Goal: Information Seeking & Learning: Learn about a topic

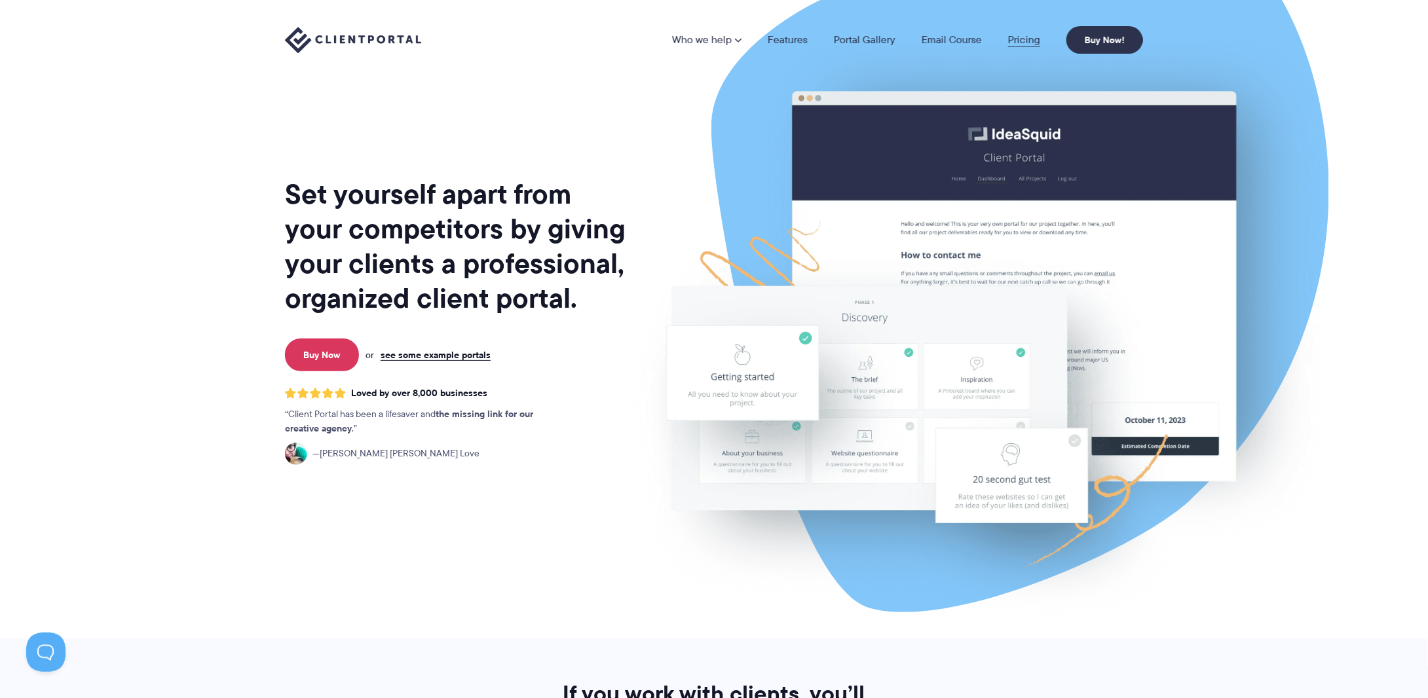
click at [1034, 43] on link "Pricing" at bounding box center [1024, 40] width 32 height 10
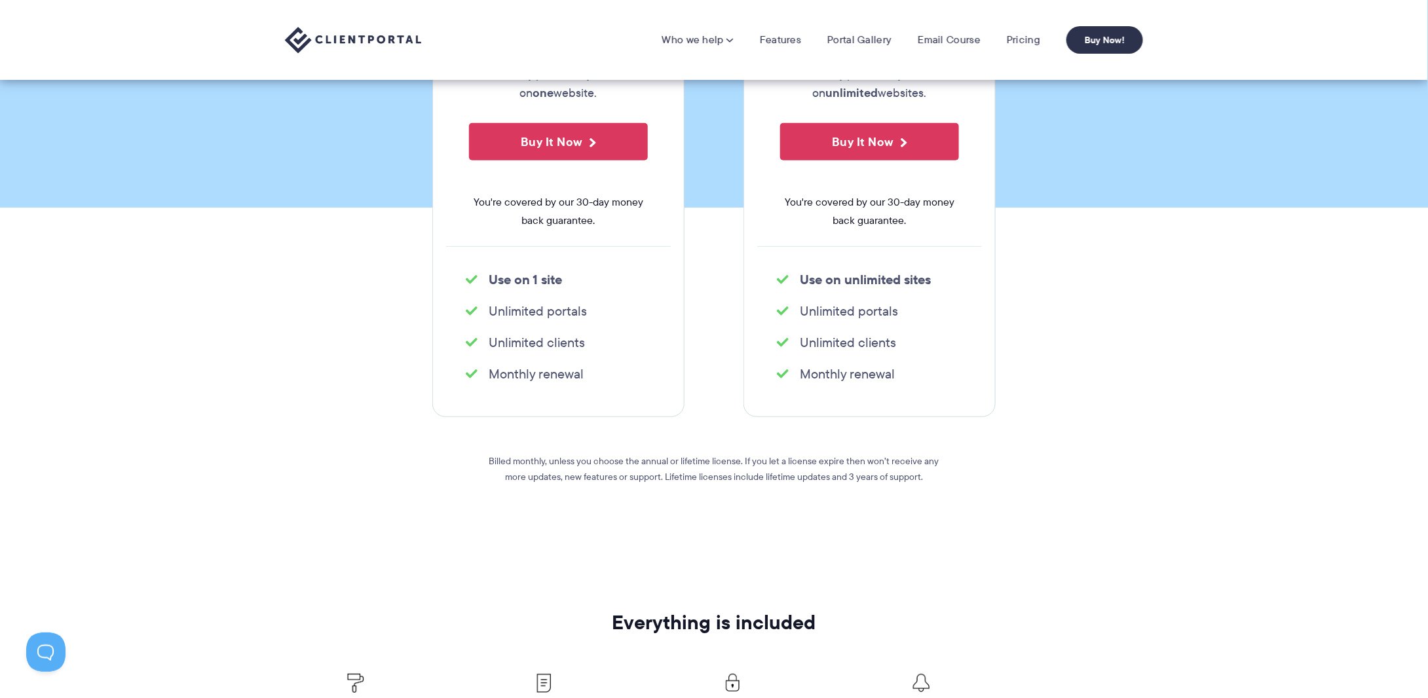
scroll to position [109, 0]
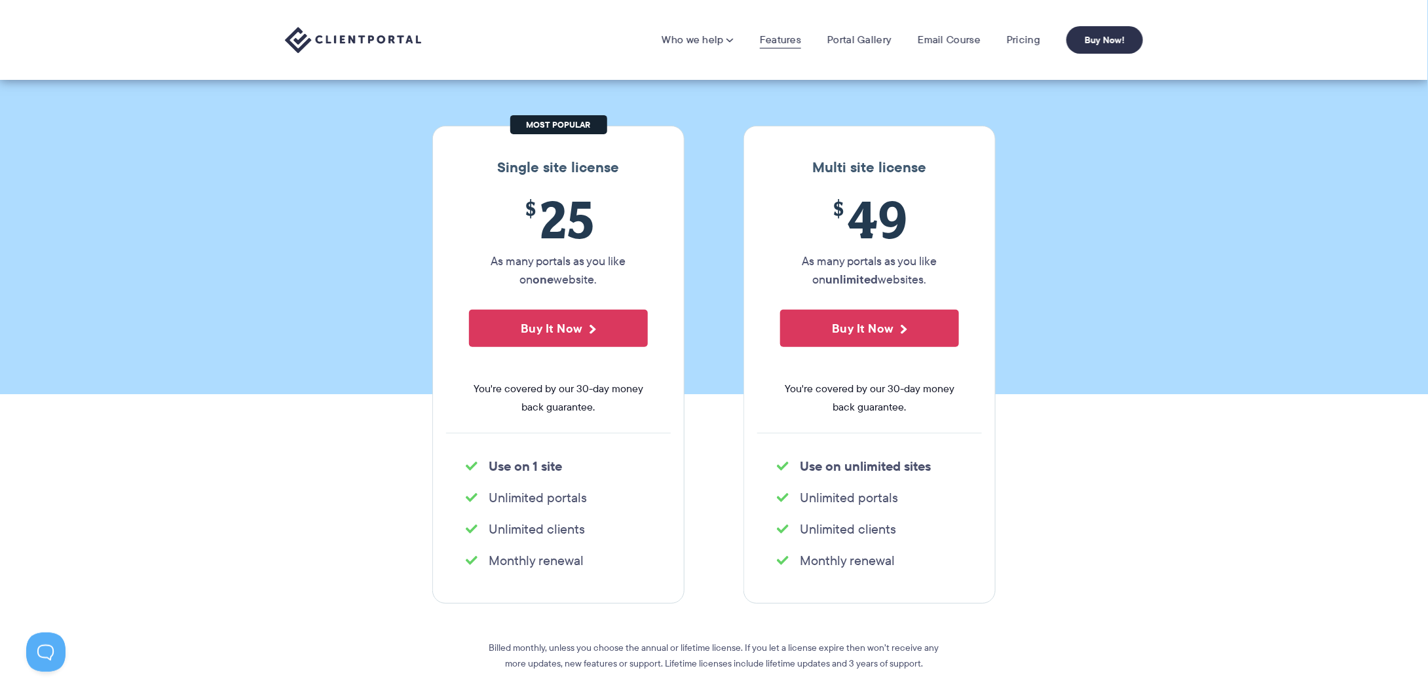
click at [796, 41] on link "Features" at bounding box center [780, 39] width 41 height 13
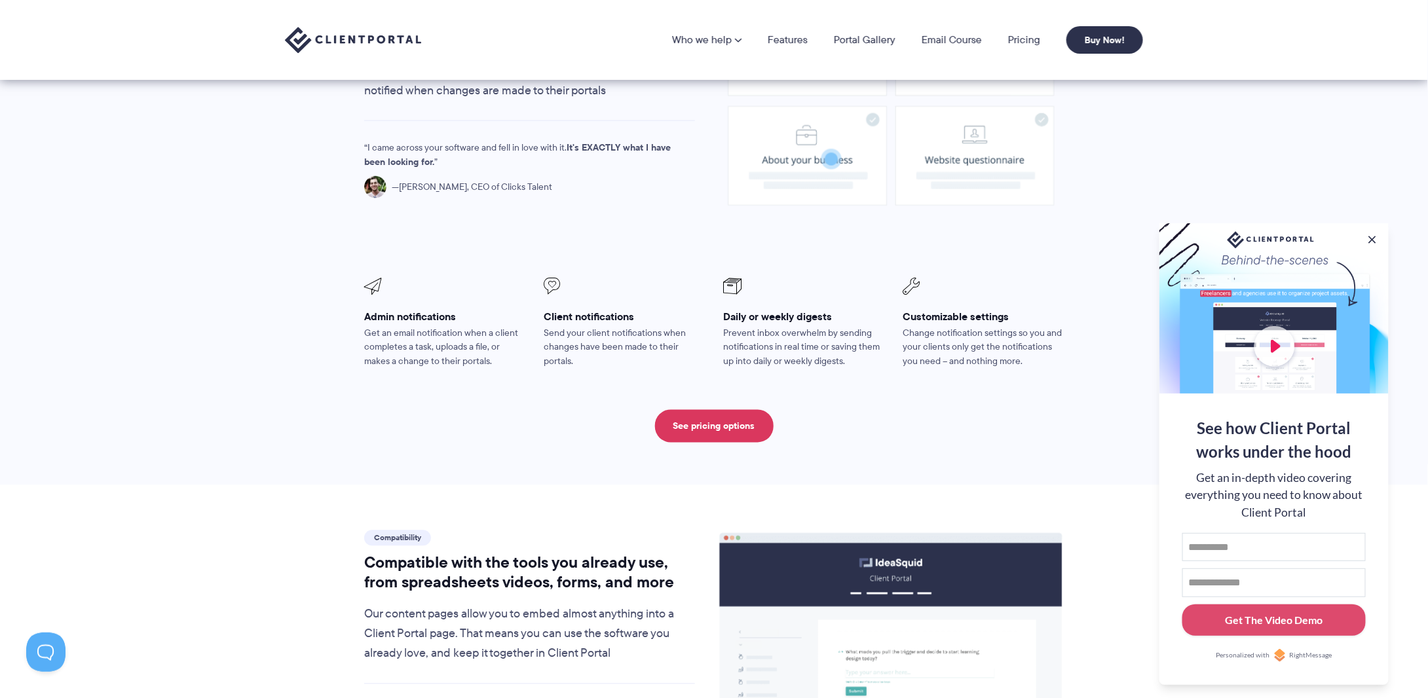
scroll to position [873, 0]
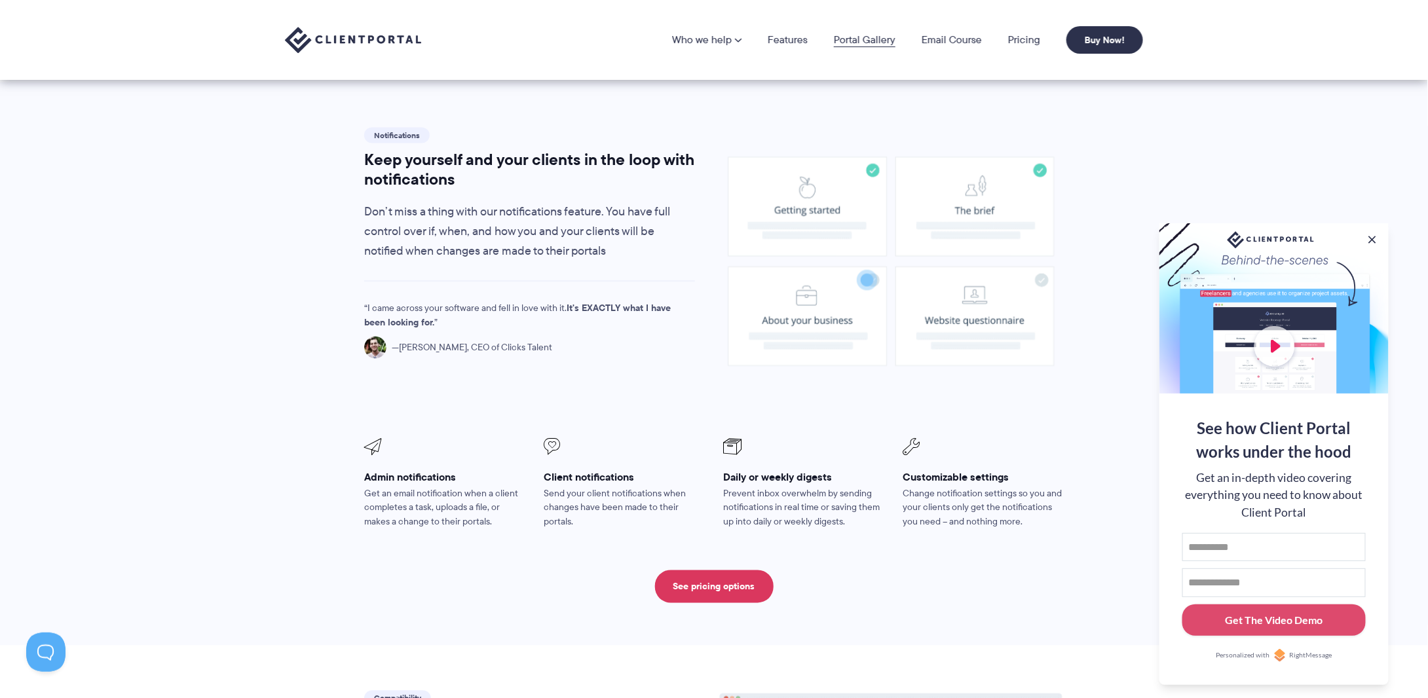
click at [859, 41] on link "Portal Gallery" at bounding box center [865, 40] width 62 height 10
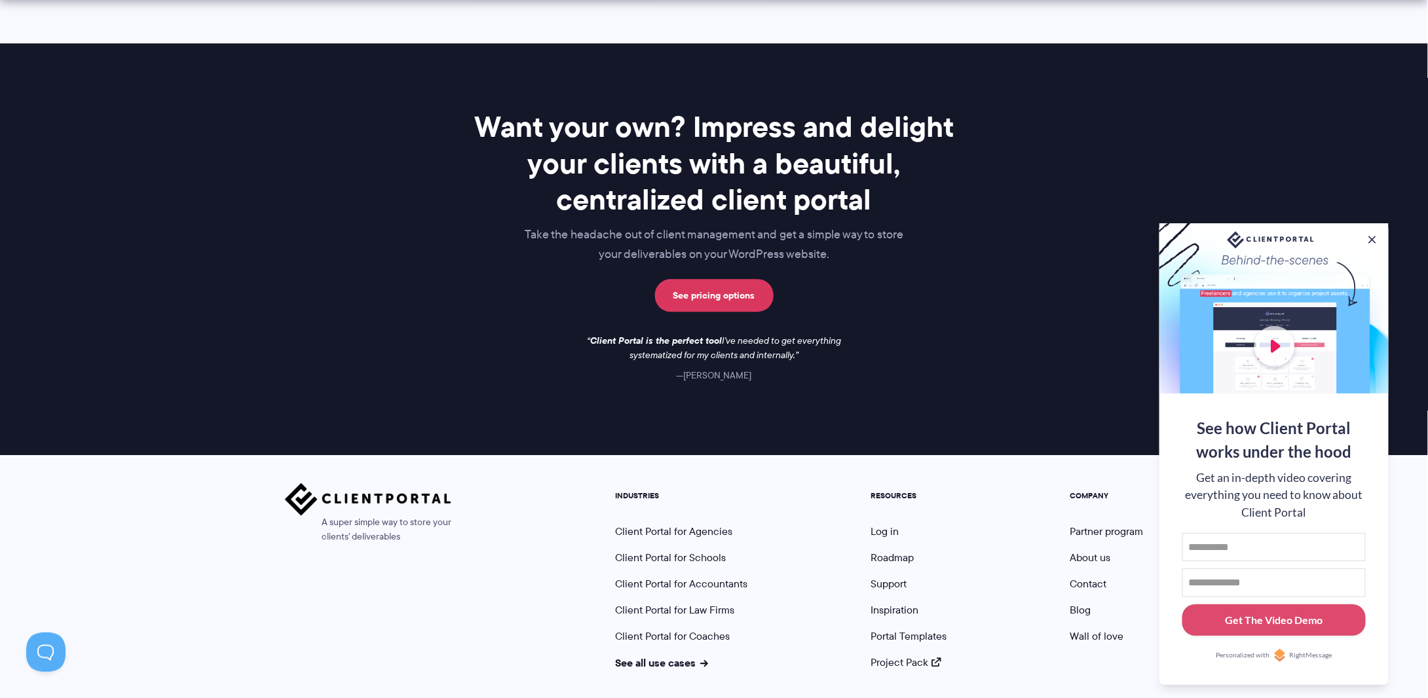
scroll to position [1802, 0]
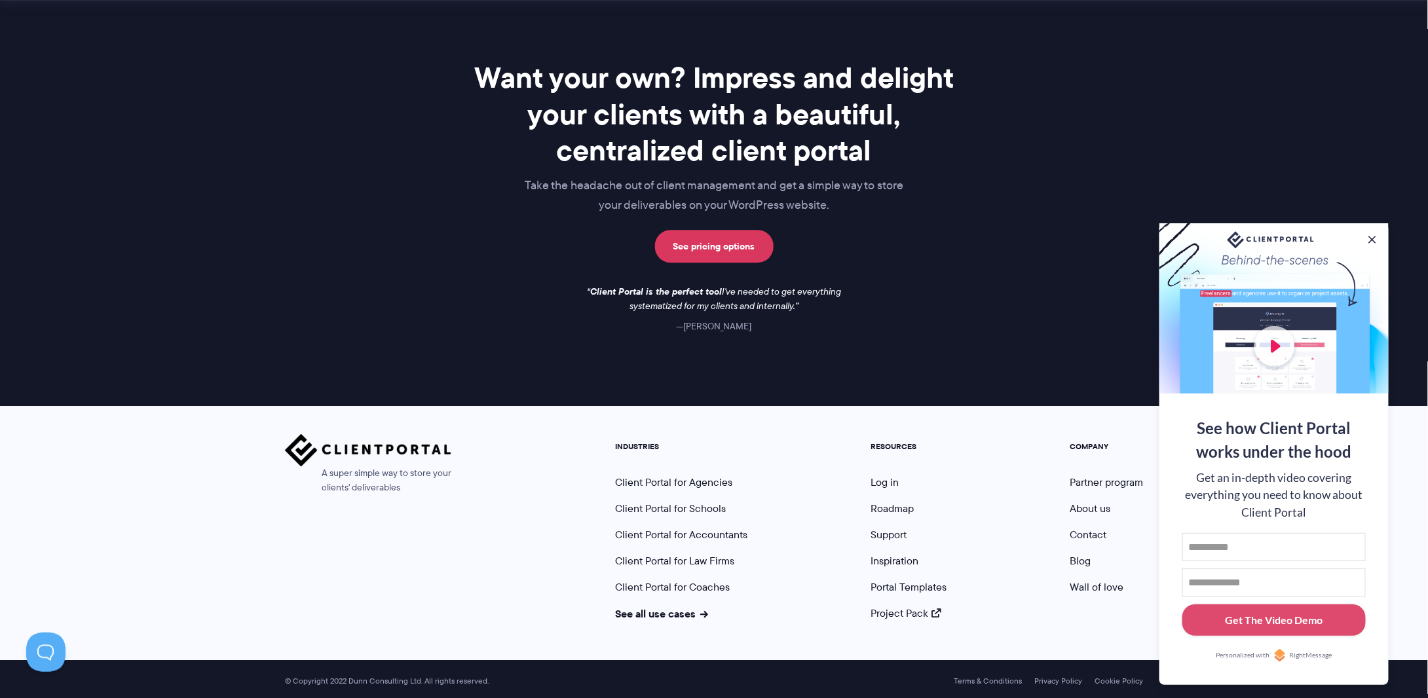
click at [1369, 246] on div at bounding box center [1273, 308] width 229 height 170
click at [1370, 236] on button at bounding box center [1371, 239] width 13 height 13
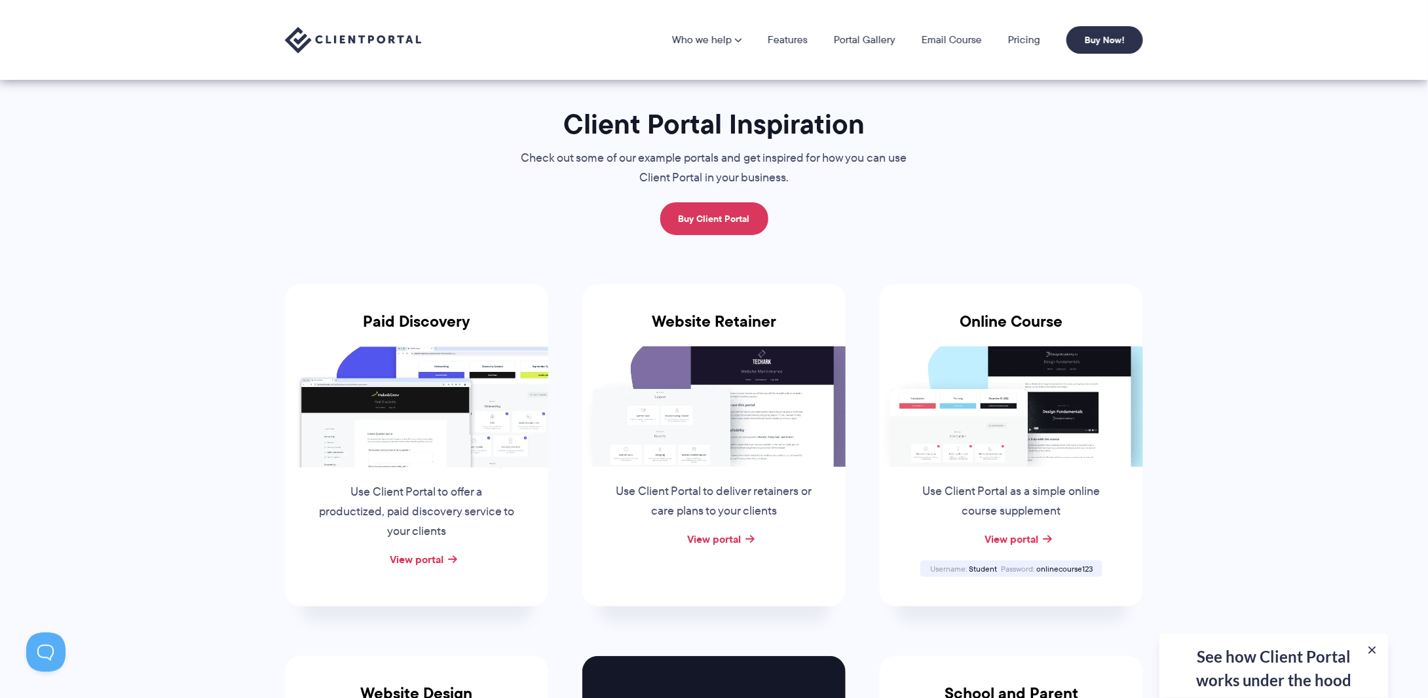
scroll to position [0, 0]
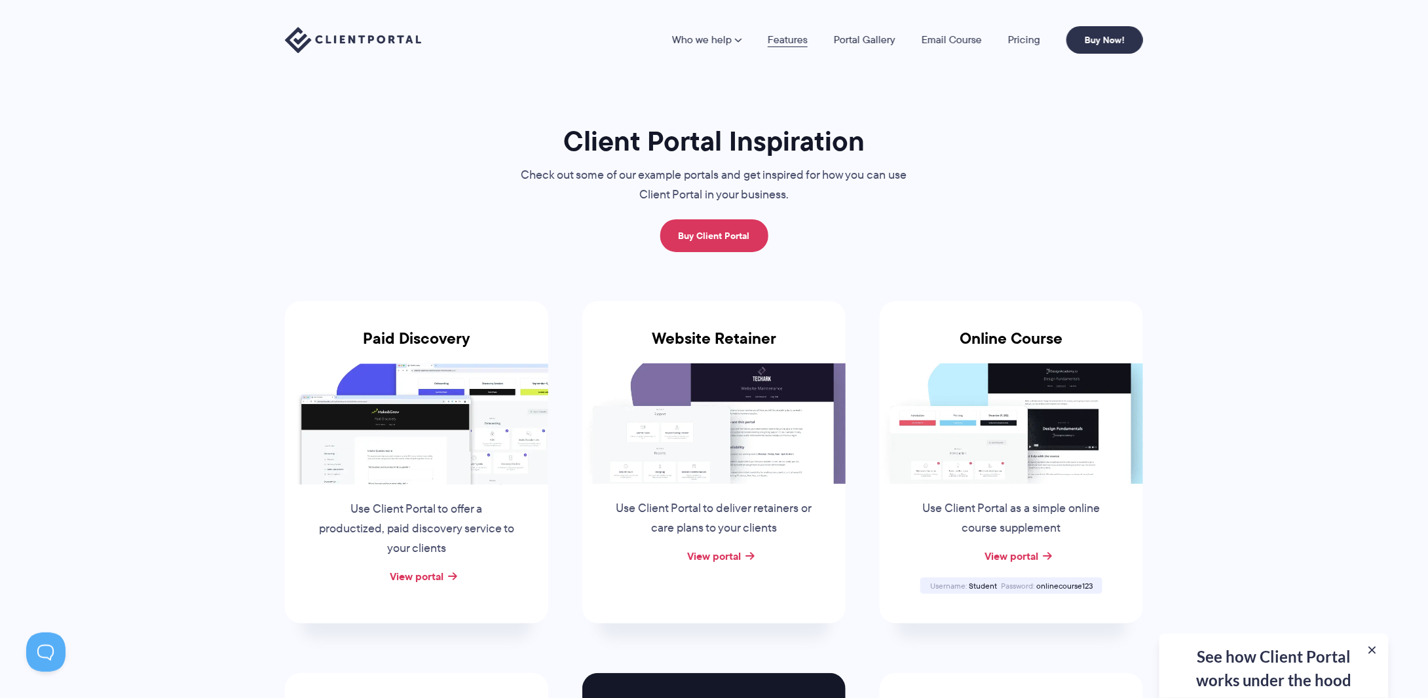
click at [794, 44] on link "Features" at bounding box center [788, 40] width 40 height 10
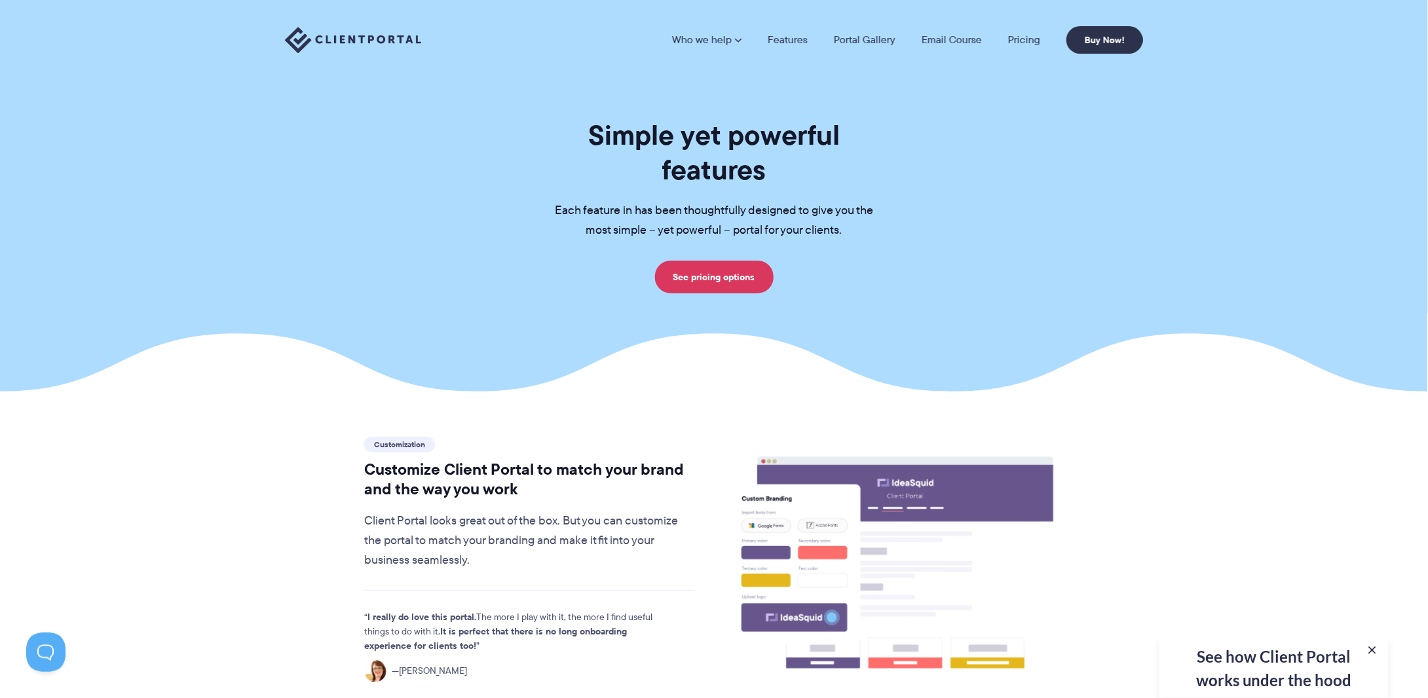
click at [1287, 673] on div "See how Client Portal works under the hood Get an in-depth video covering every…" at bounding box center [1273, 666] width 229 height 64
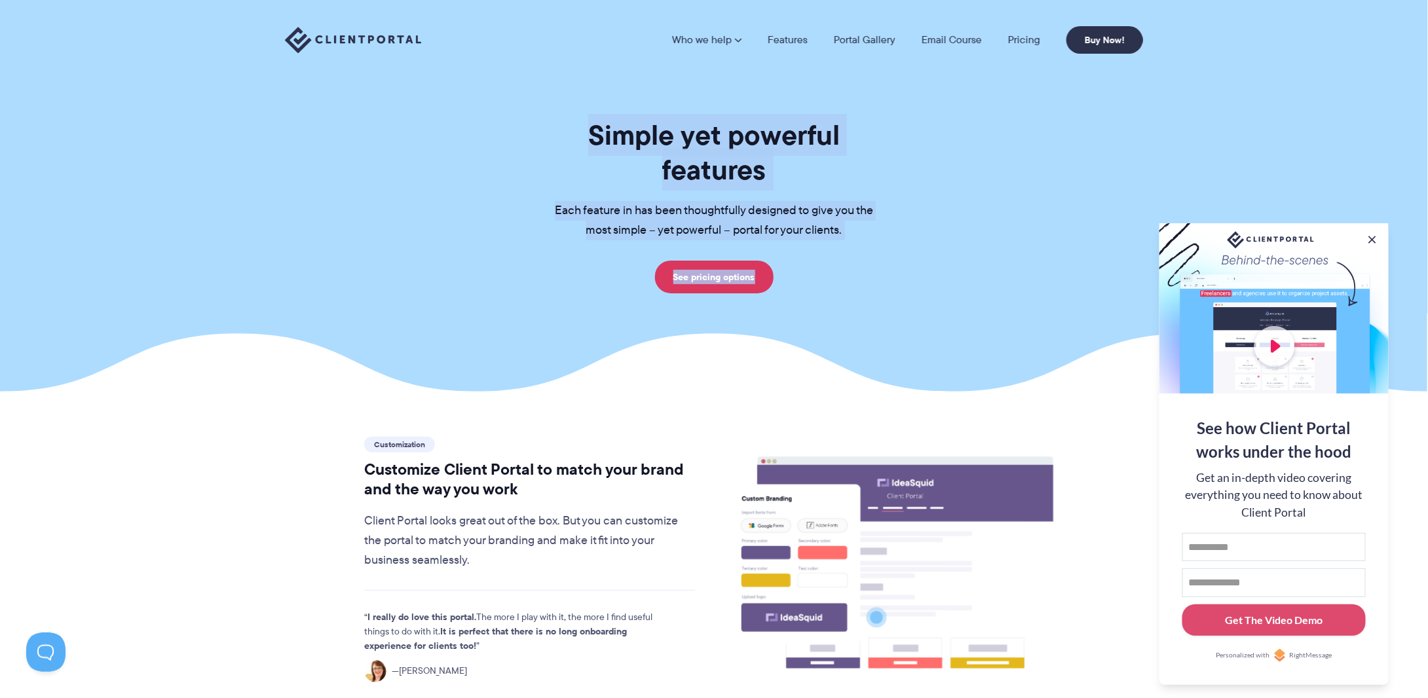
click at [1007, 288] on section "Simple yet powerful features Each feature in has been thoughtfully designed to …" at bounding box center [714, 196] width 1428 height 392
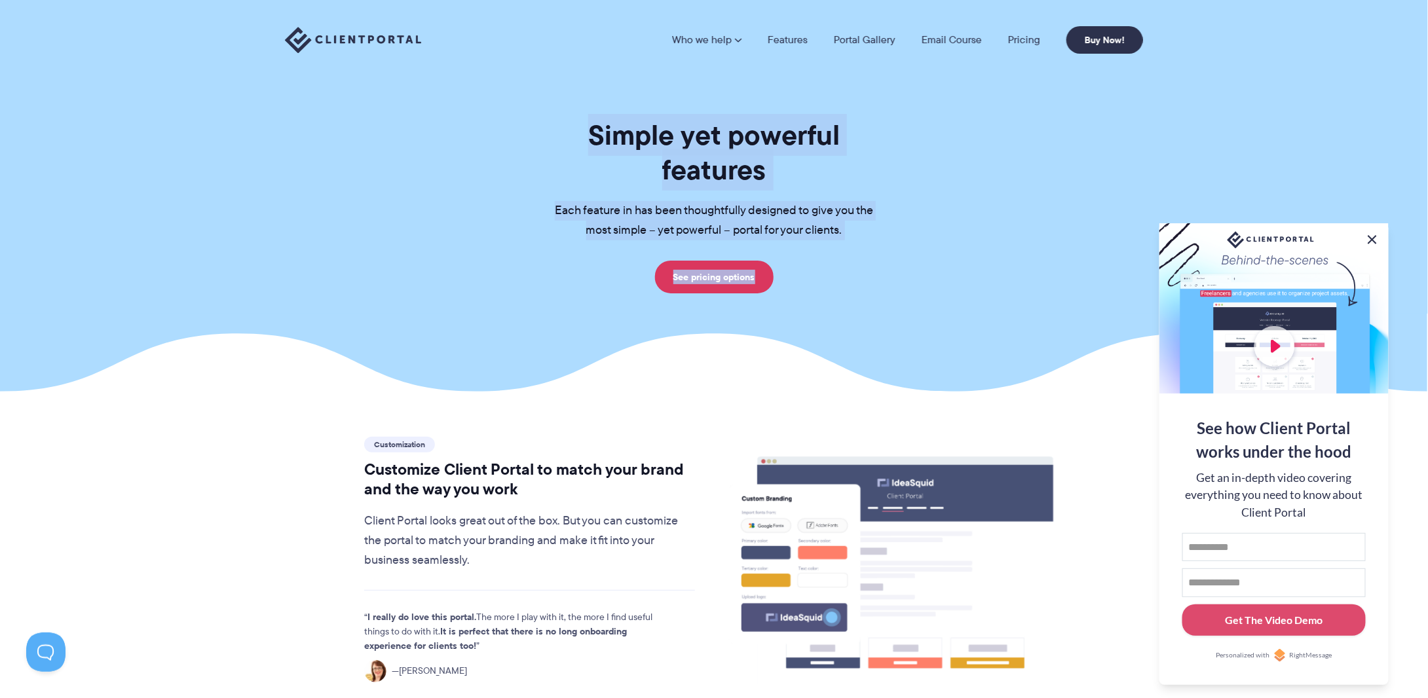
click at [1369, 236] on button at bounding box center [1372, 240] width 16 height 16
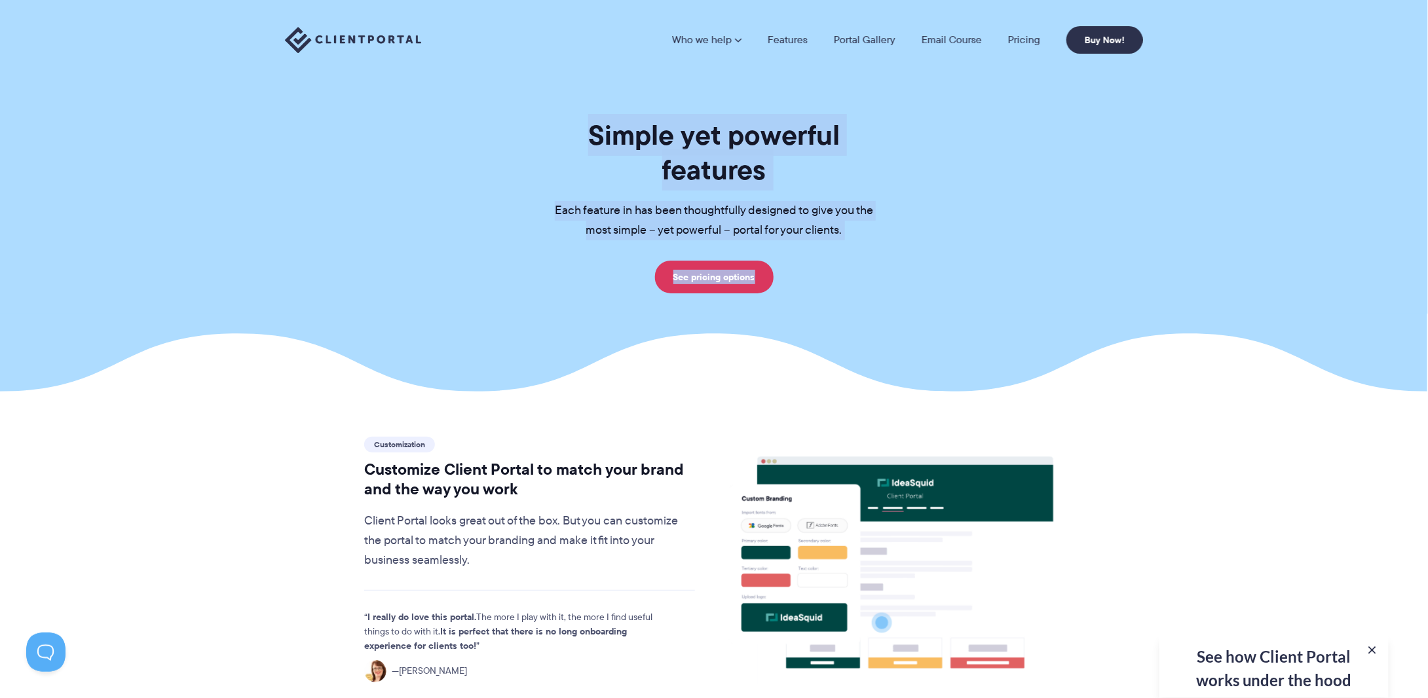
click at [465, 303] on section "Simple yet powerful features Each feature in has been thoughtfully designed to …" at bounding box center [714, 196] width 1428 height 392
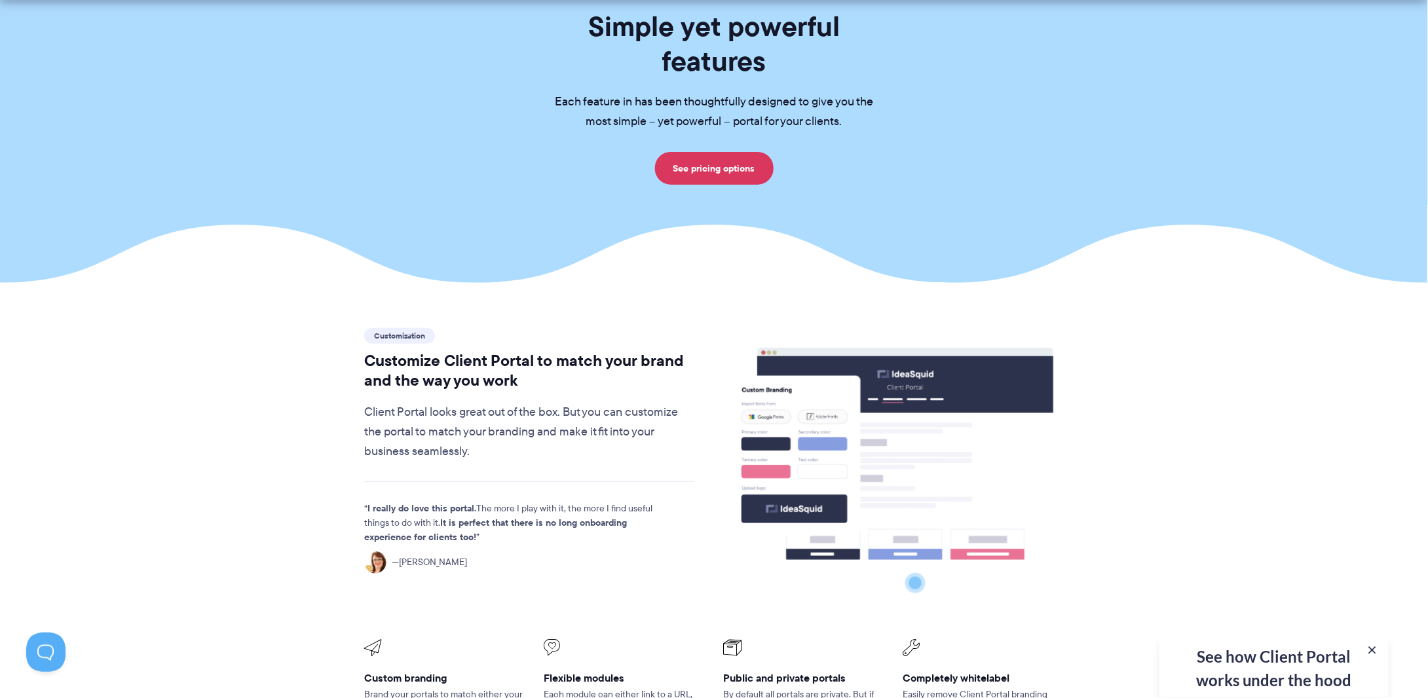
click at [487, 403] on p "Client Portal looks great out of the box. But you can customize the portal to m…" at bounding box center [529, 432] width 331 height 59
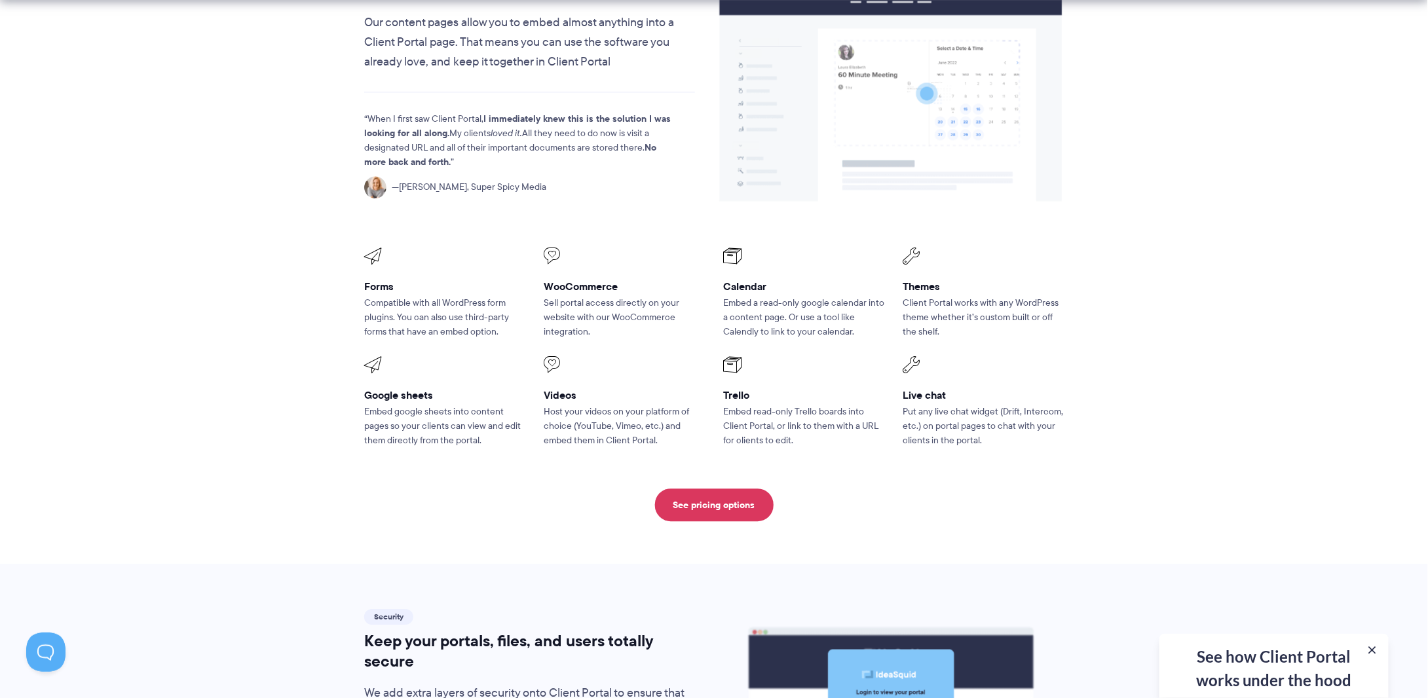
scroll to position [1637, 0]
